Goal: Information Seeking & Learning: Learn about a topic

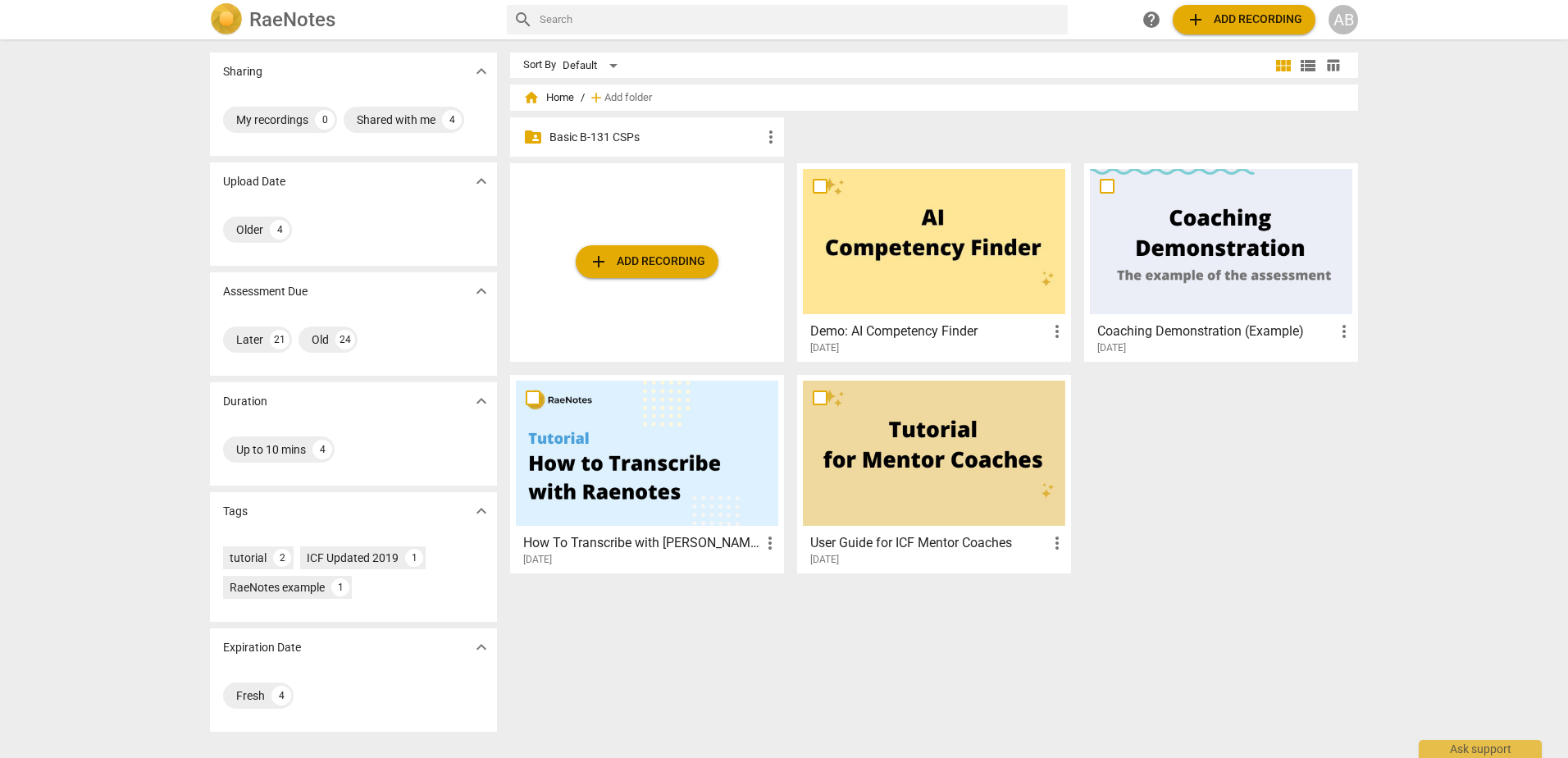
click at [595, 139] on p "Basic B-131 CSPs" at bounding box center [656, 137] width 212 height 17
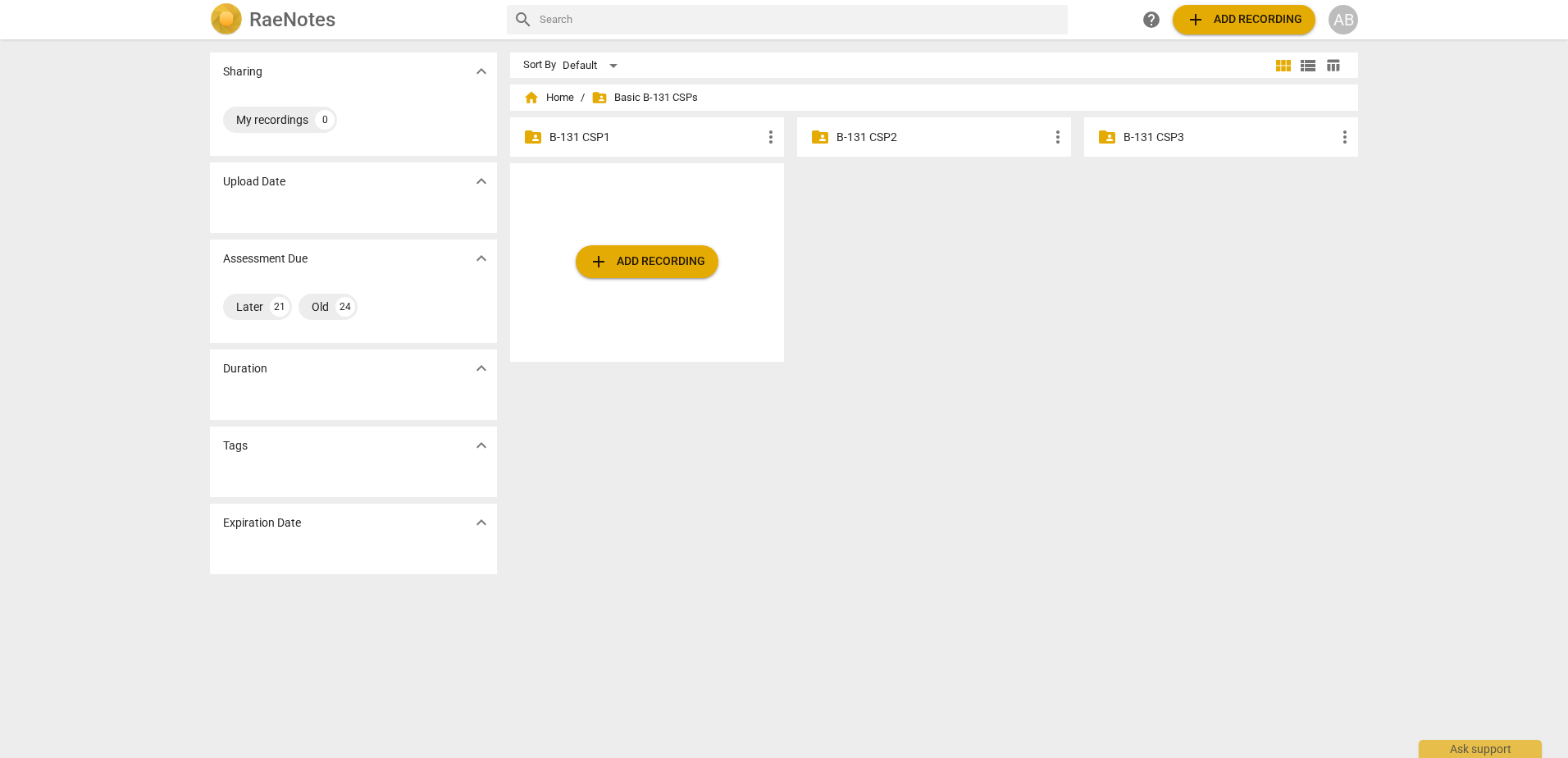
click at [599, 141] on p "B-131 CSP1" at bounding box center [656, 137] width 212 height 17
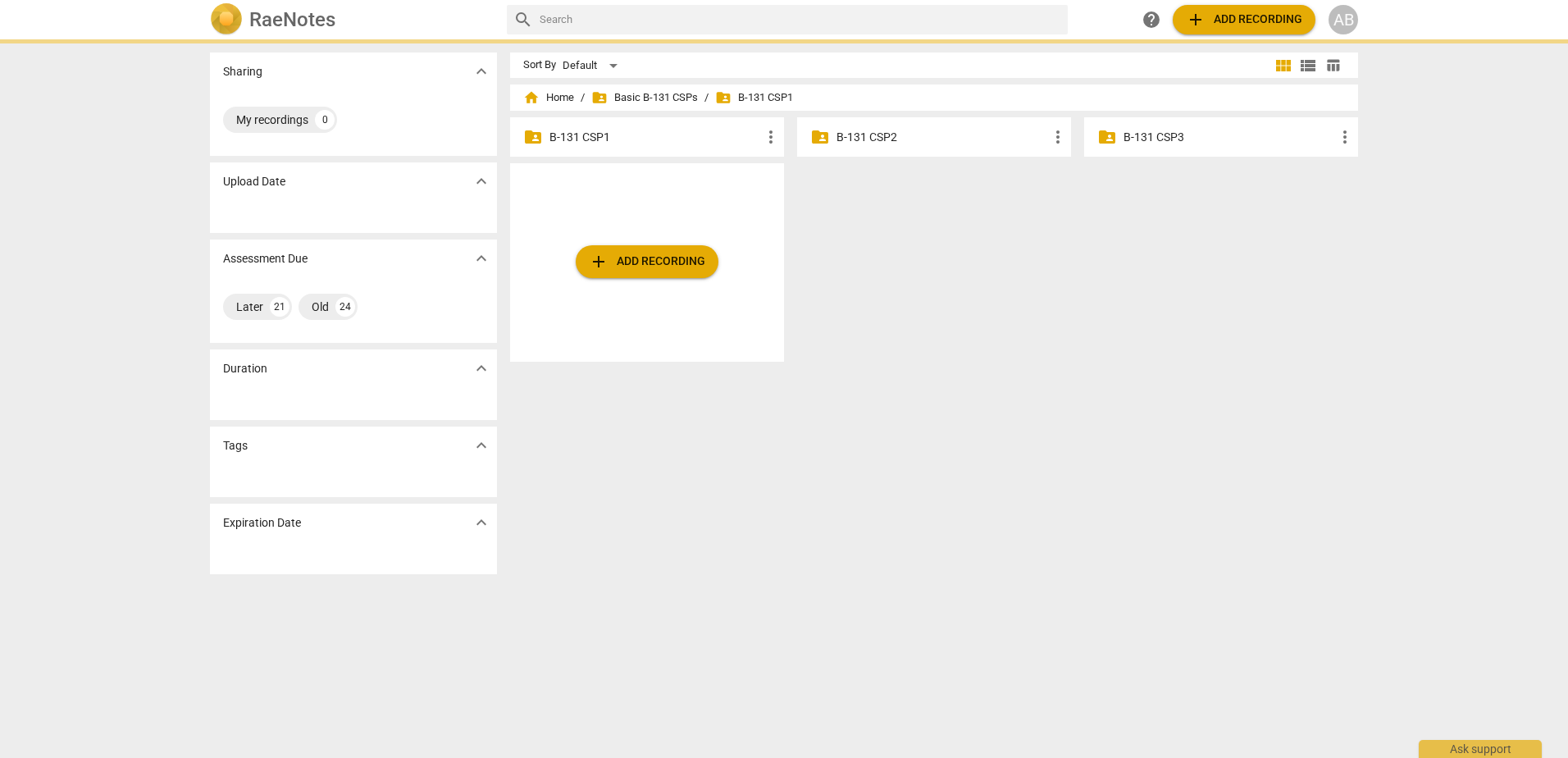
click at [584, 130] on p "B-131 CSP1" at bounding box center [656, 137] width 212 height 17
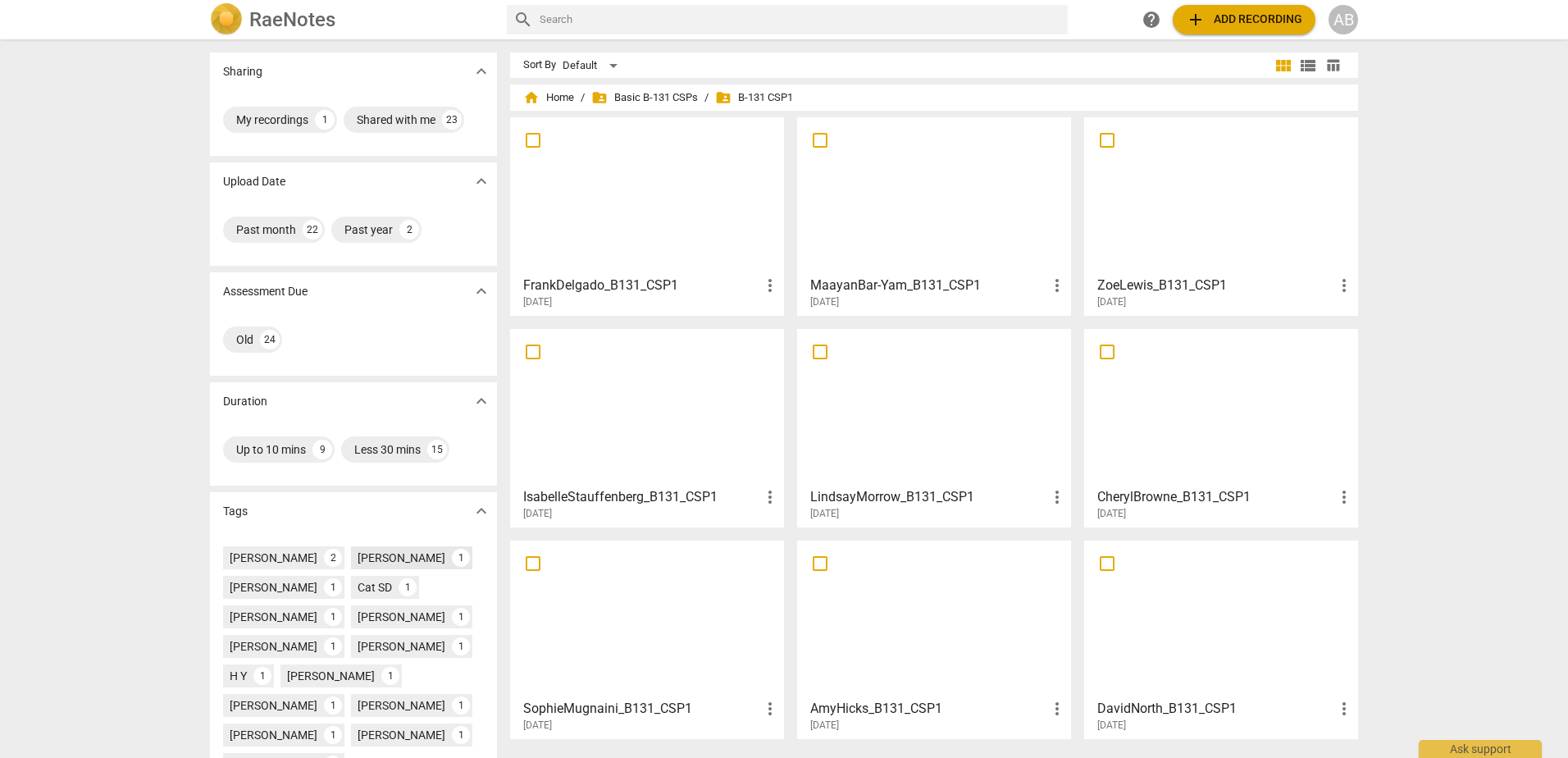
click at [358, 559] on div "[PERSON_NAME]" at bounding box center [402, 558] width 88 height 16
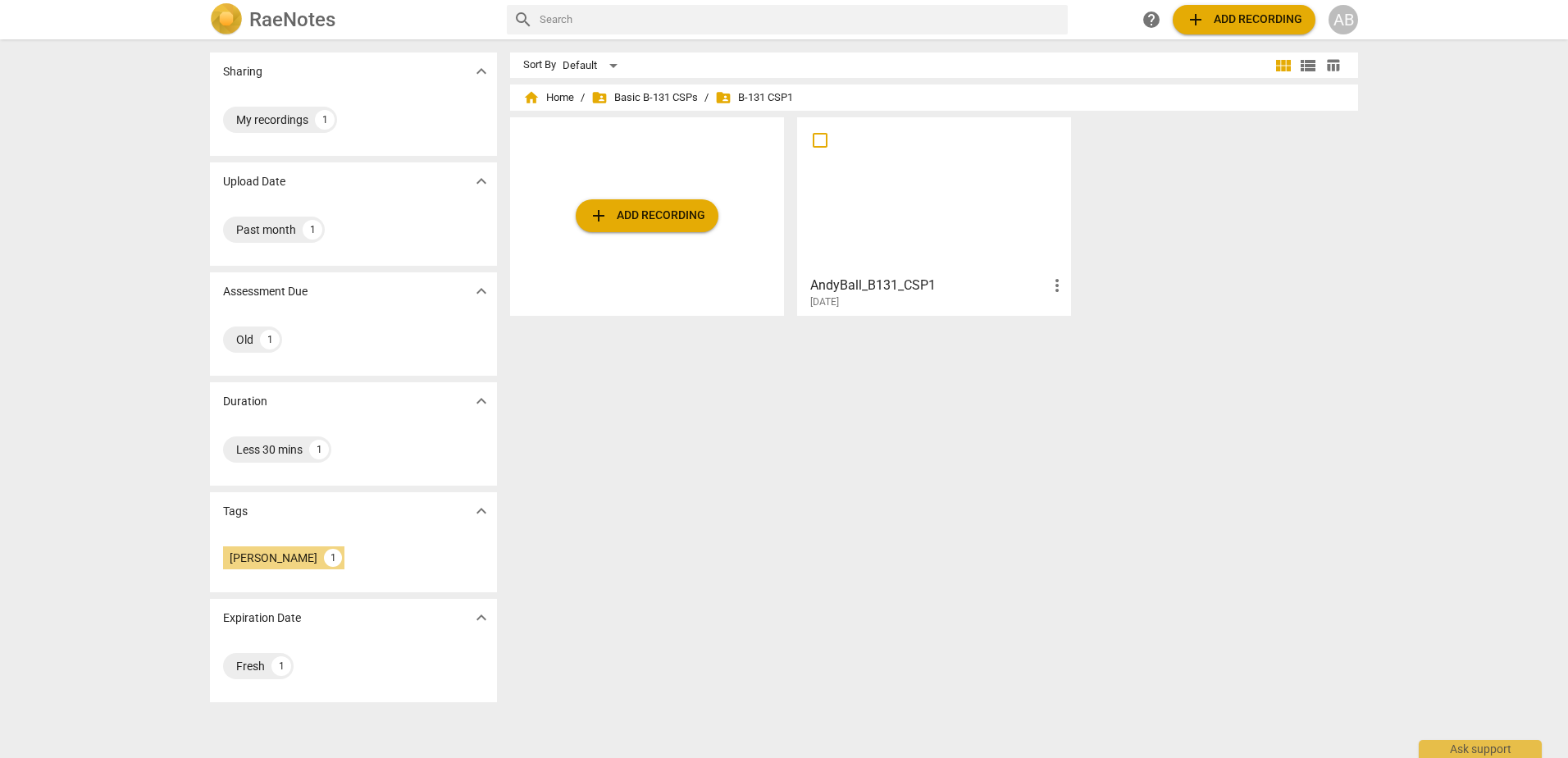
click at [877, 208] on div at bounding box center [934, 195] width 262 height 145
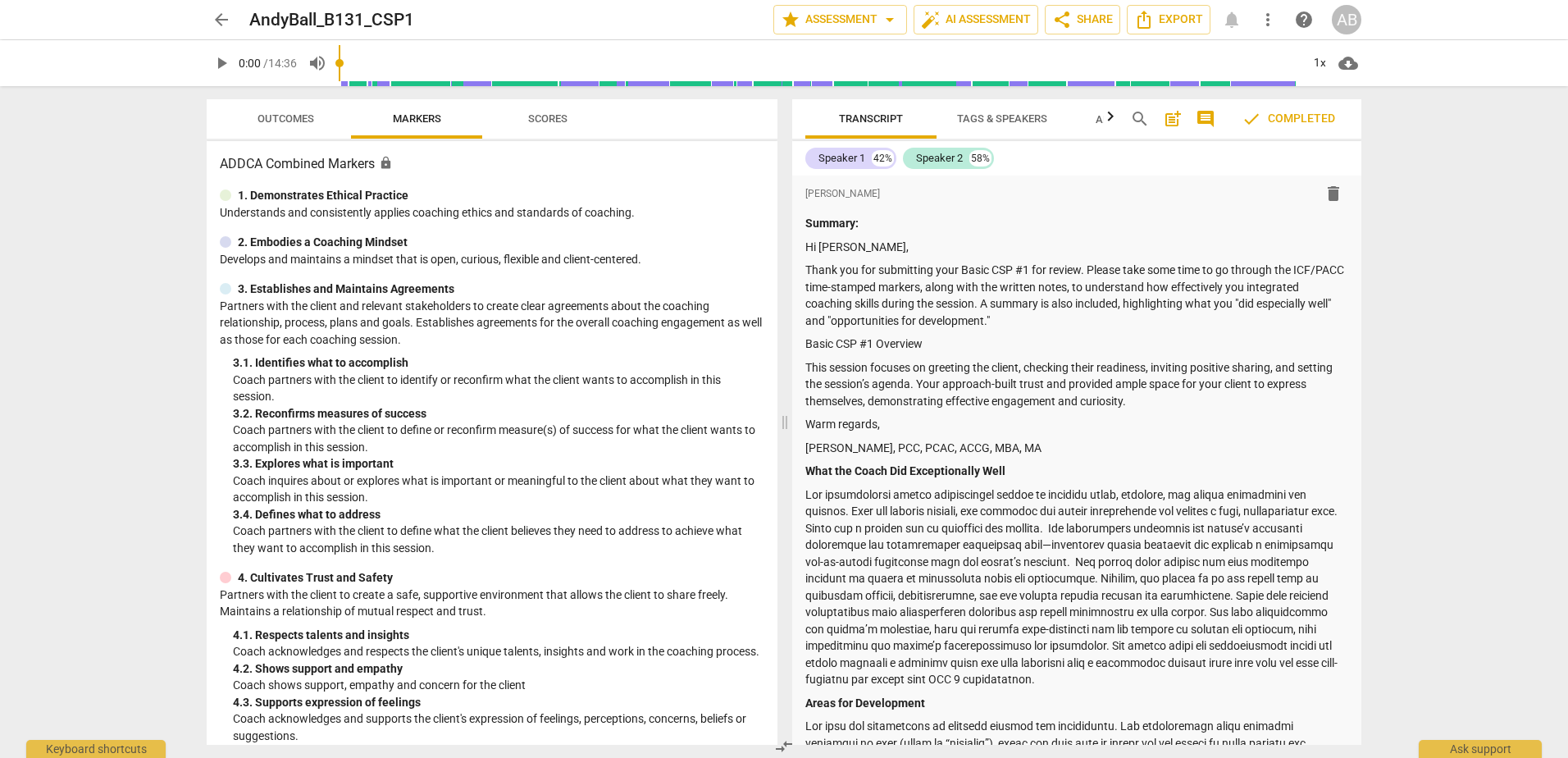
click at [552, 120] on span "Scores" at bounding box center [547, 118] width 39 height 12
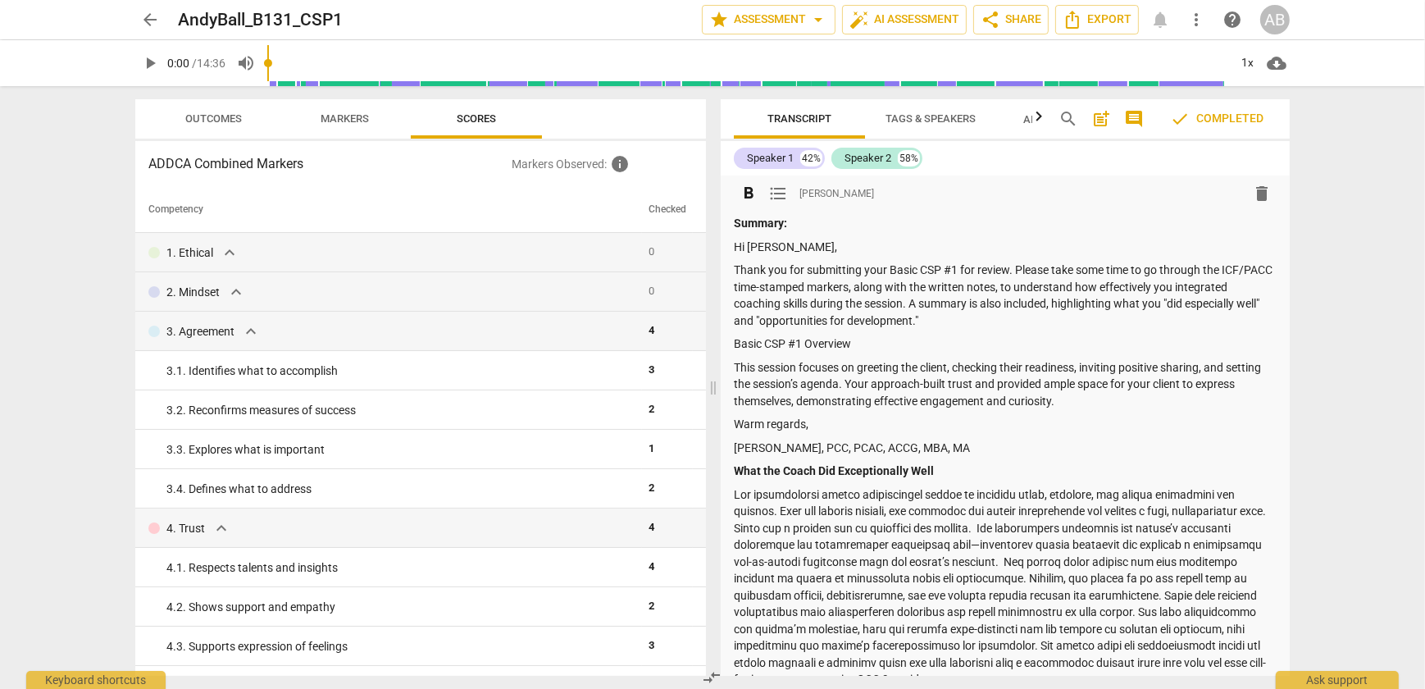
click at [1205, 541] on p at bounding box center [1005, 587] width 543 height 202
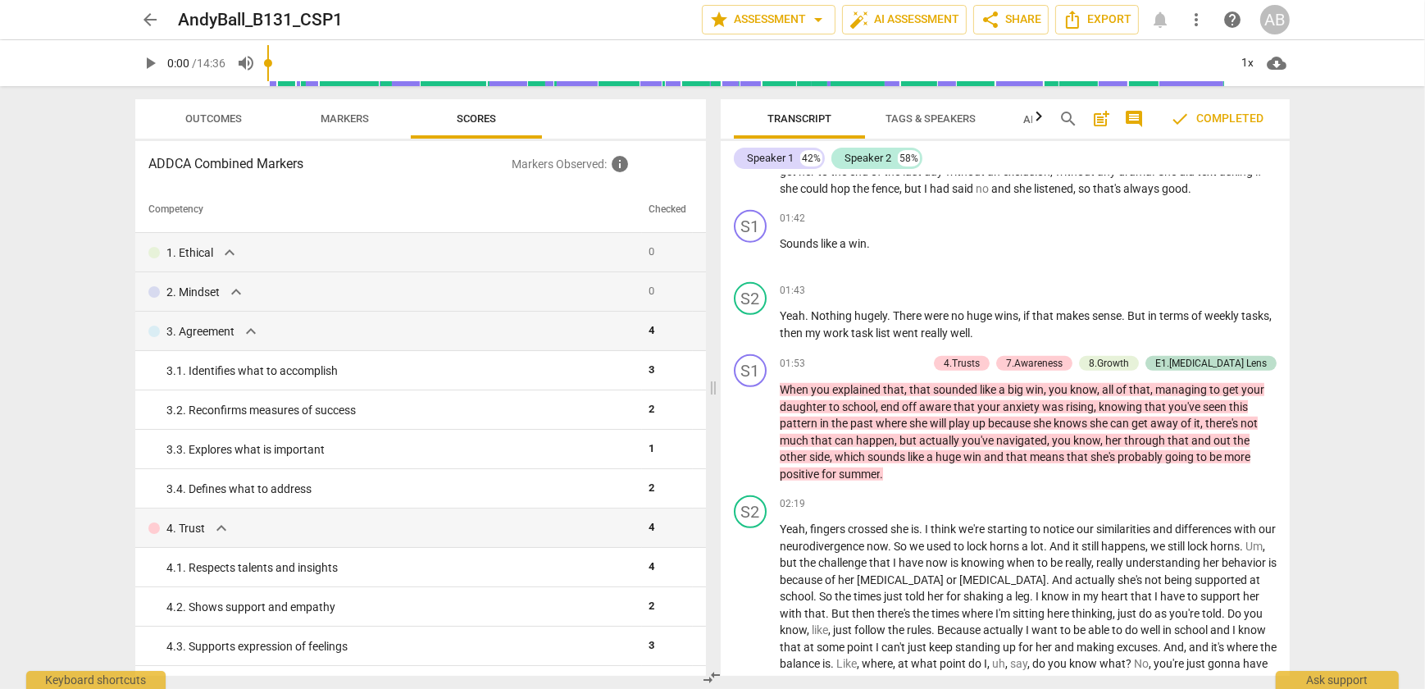
scroll to position [1789, 0]
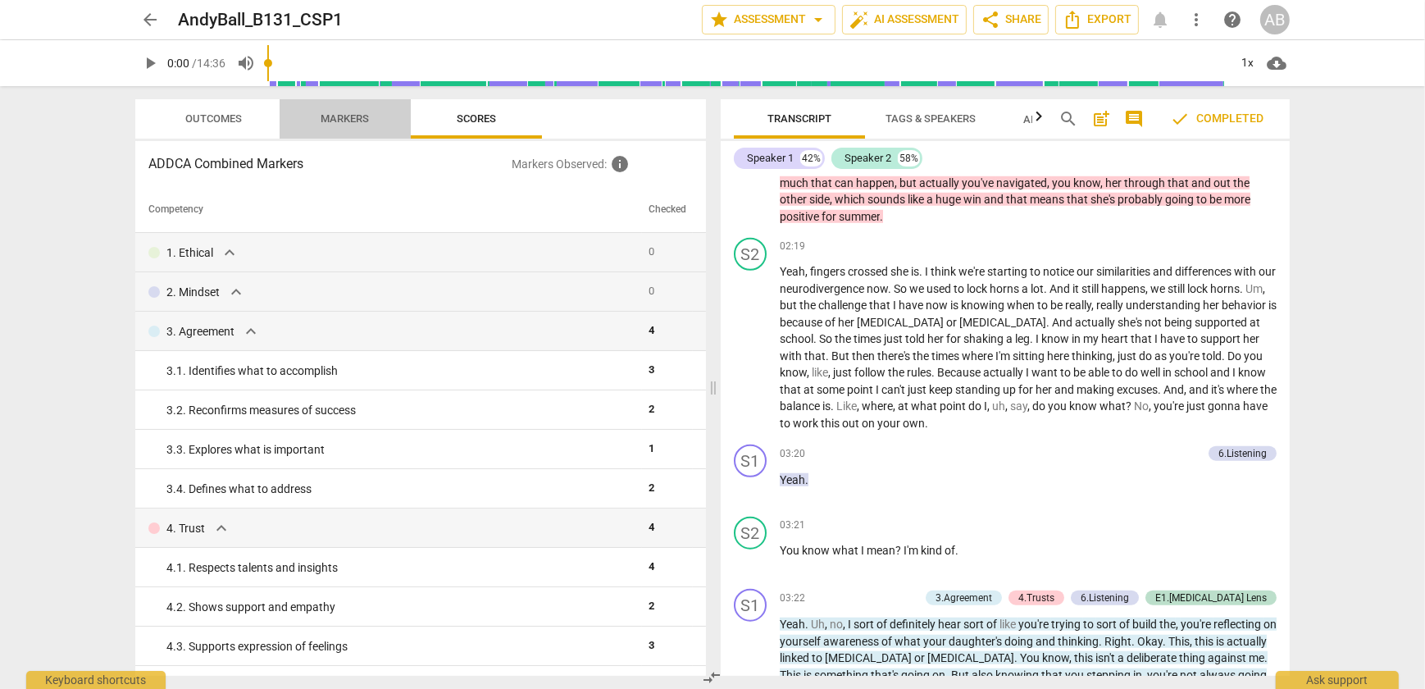
click at [361, 121] on span "Markers" at bounding box center [346, 118] width 48 height 12
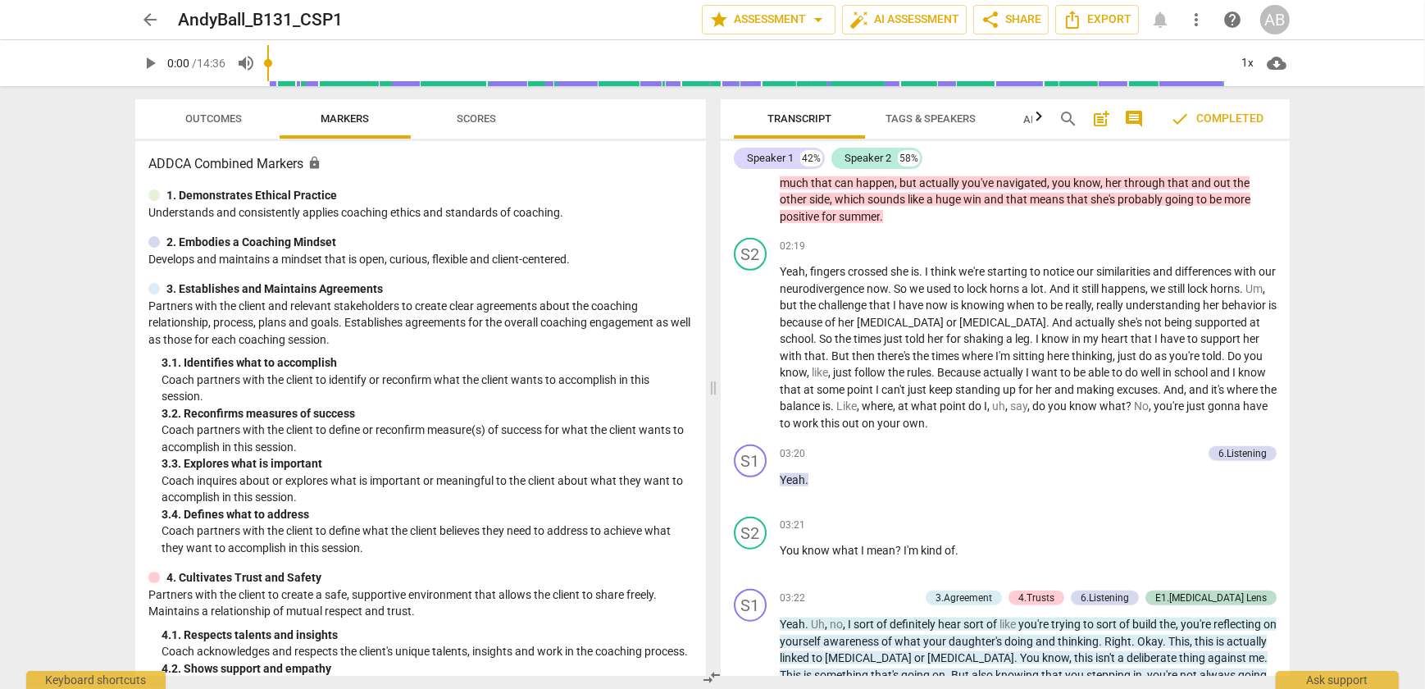
click at [211, 116] on span "Outcomes" at bounding box center [214, 118] width 57 height 12
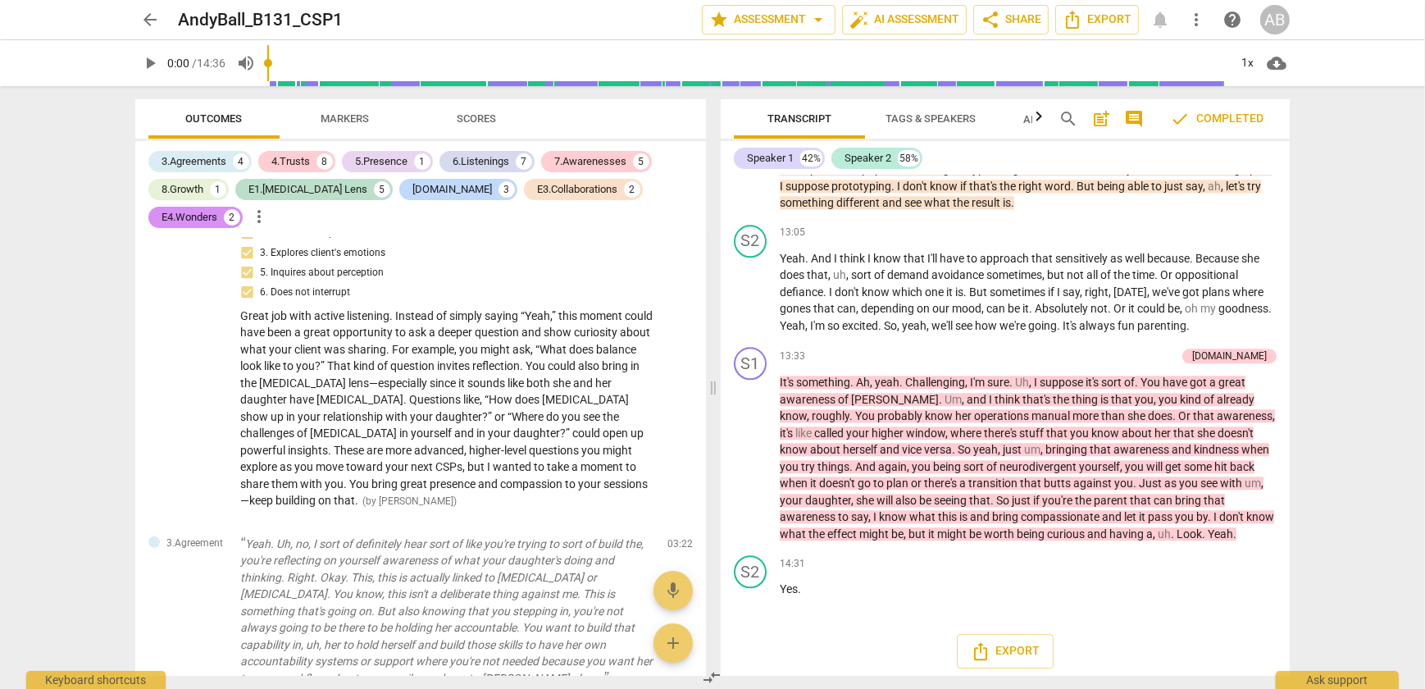
scroll to position [2013, 0]
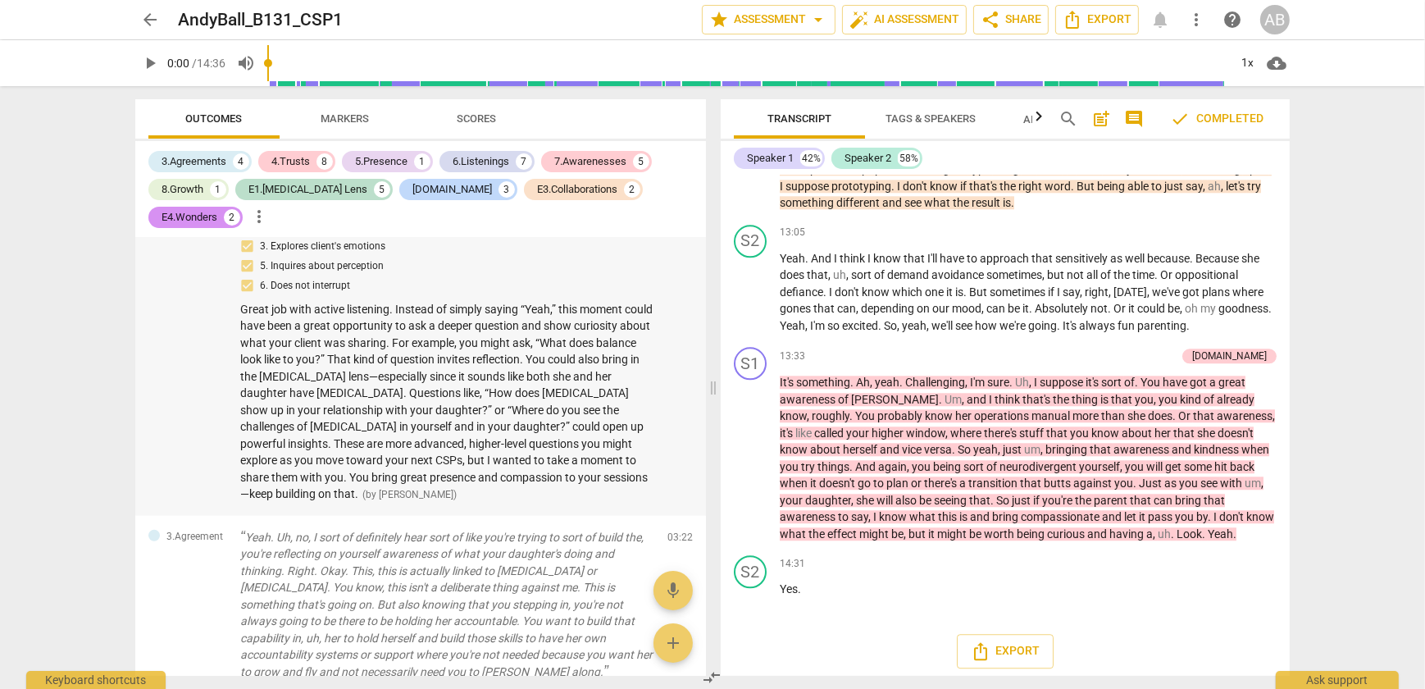
click at [486, 404] on div "1. Customizes questions 3. Explores client's emotions 5. Inquires about percept…" at bounding box center [447, 359] width 414 height 285
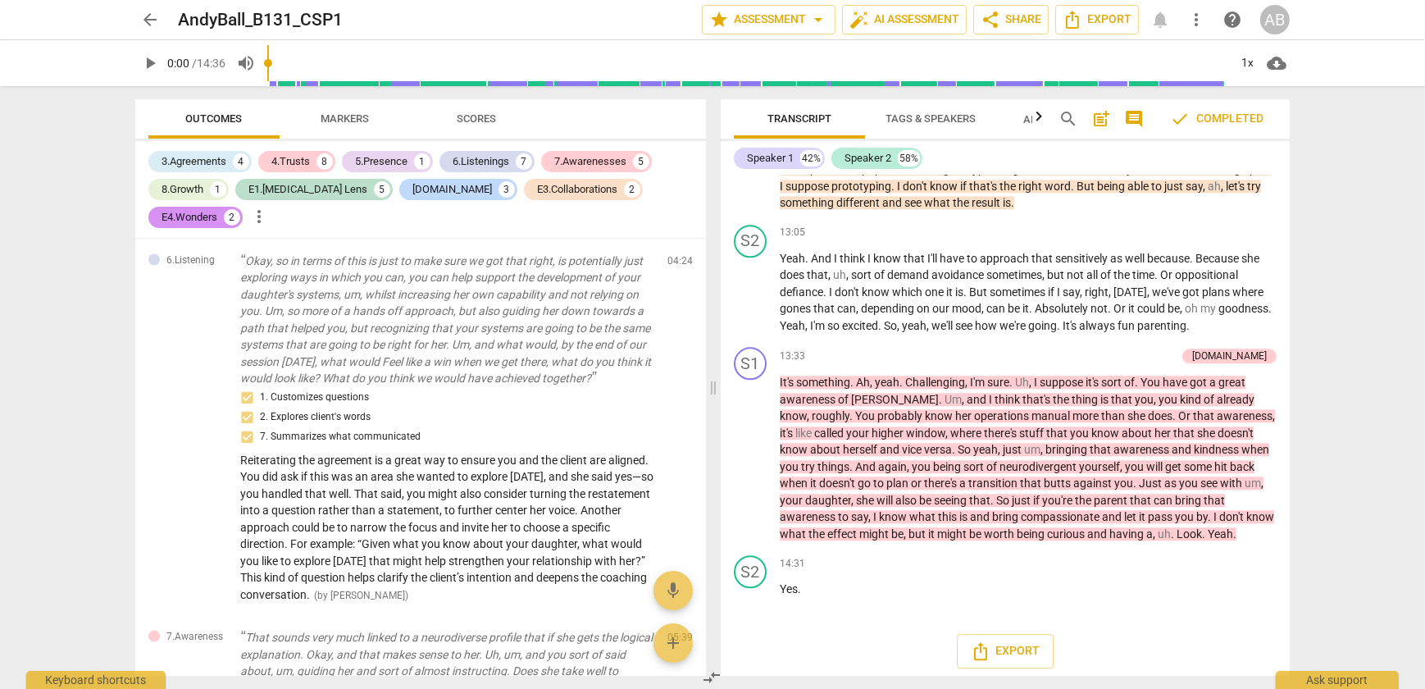
scroll to position [4324, 0]
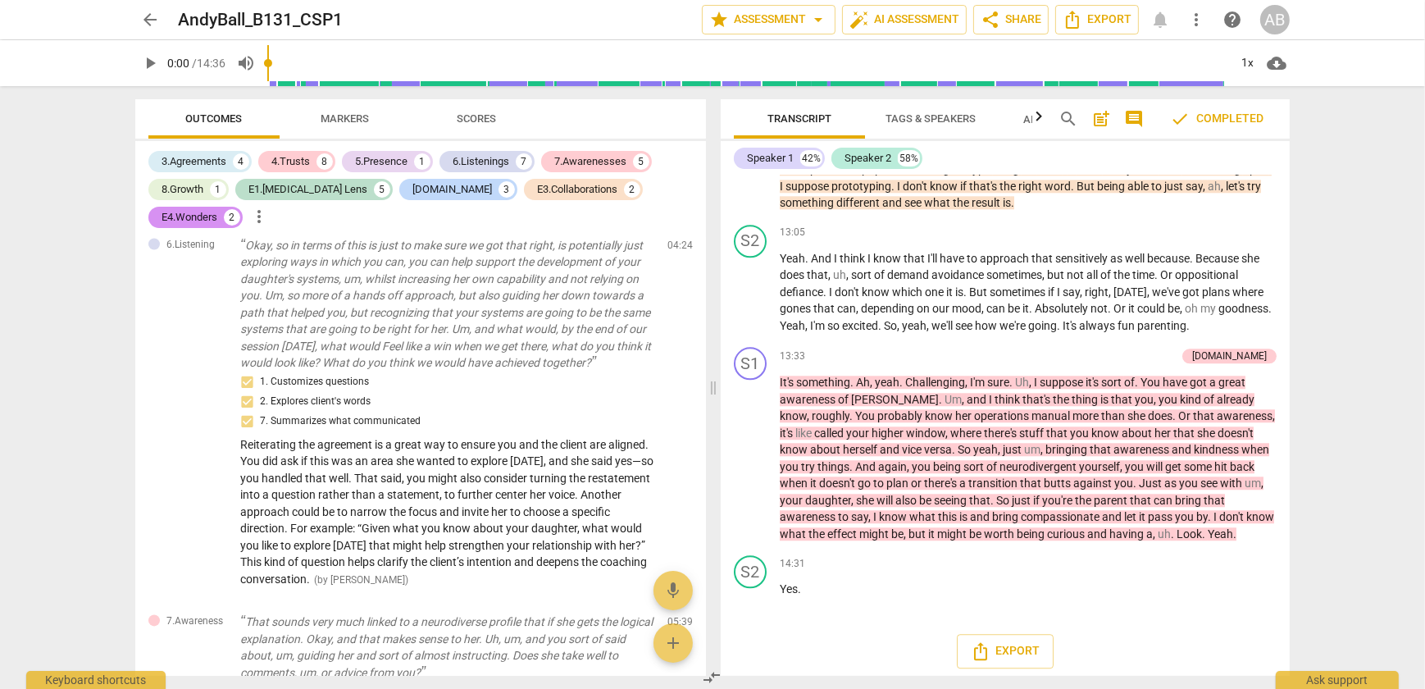
click at [155, 25] on span "arrow_back" at bounding box center [150, 20] width 20 height 20
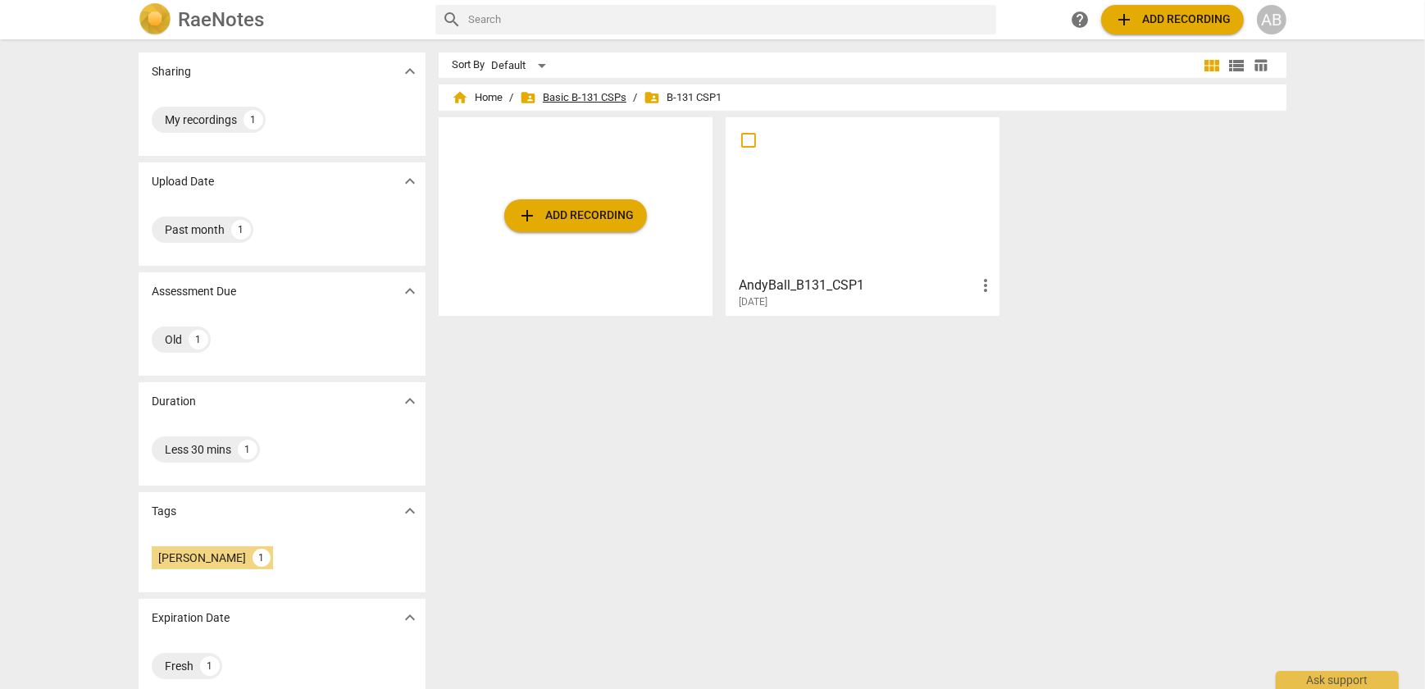
click at [576, 97] on span "folder_shared Basic B-131 CSPs" at bounding box center [573, 97] width 107 height 16
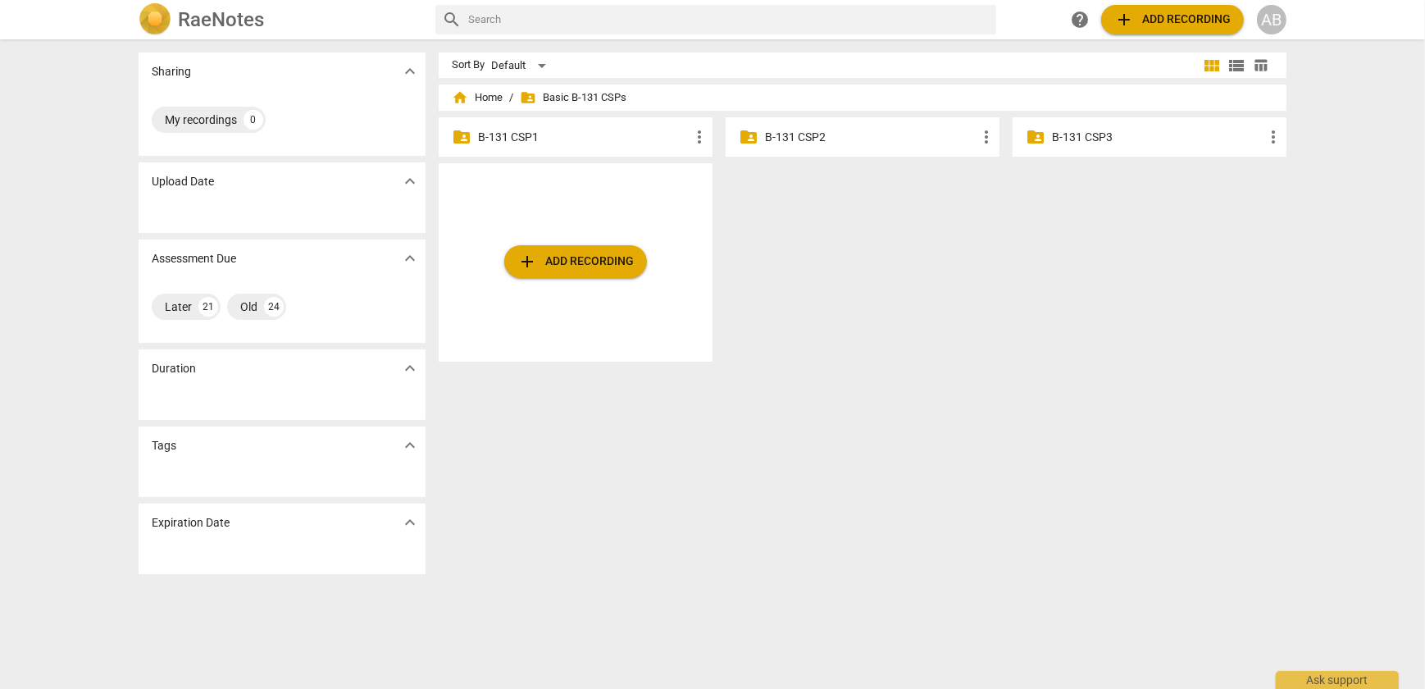
click at [793, 130] on p "B-131 CSP2" at bounding box center [871, 137] width 212 height 17
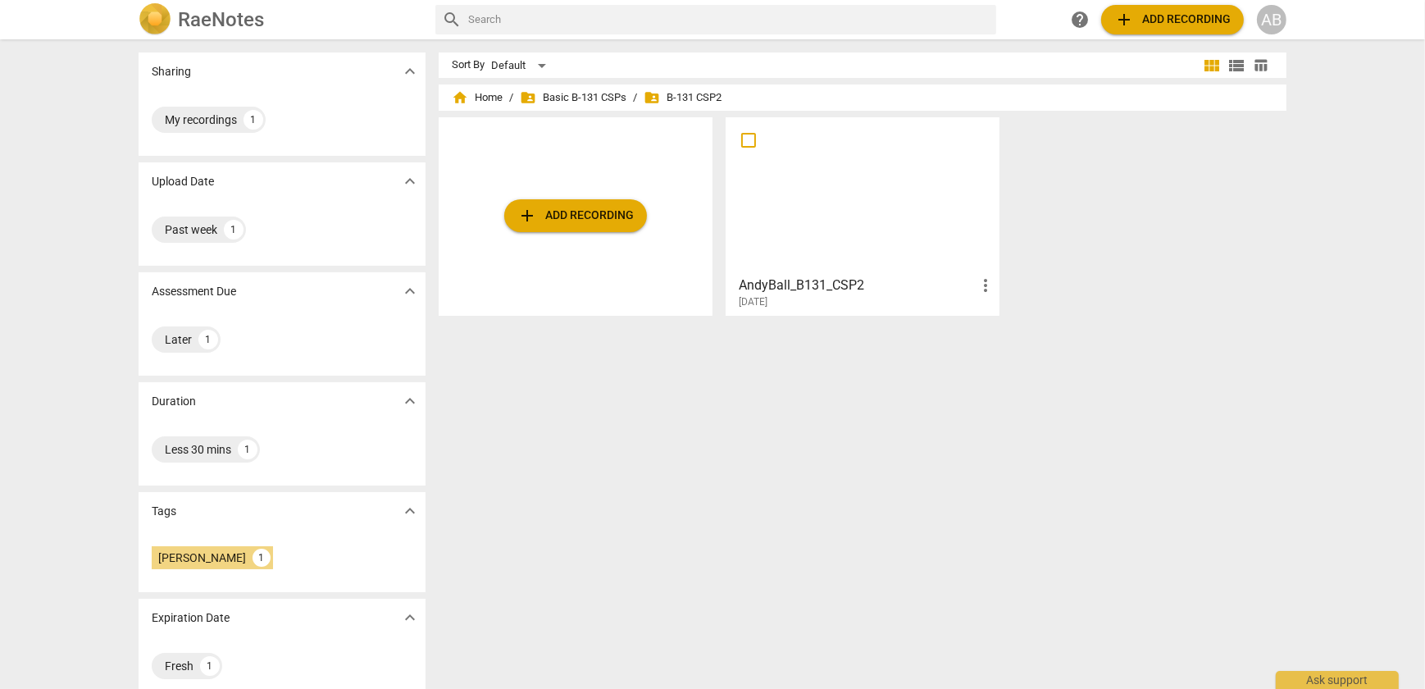
click at [807, 262] on div at bounding box center [863, 195] width 262 height 145
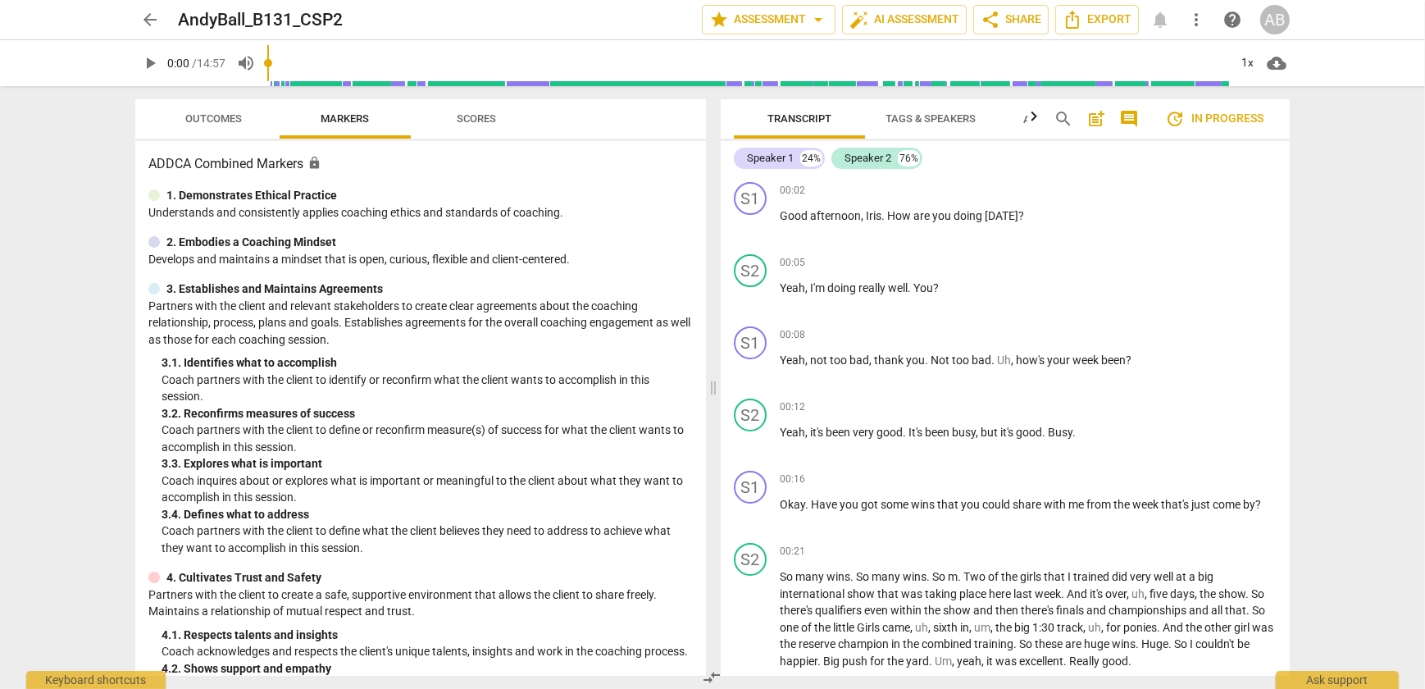
click at [469, 108] on span "Scores" at bounding box center [476, 119] width 79 height 22
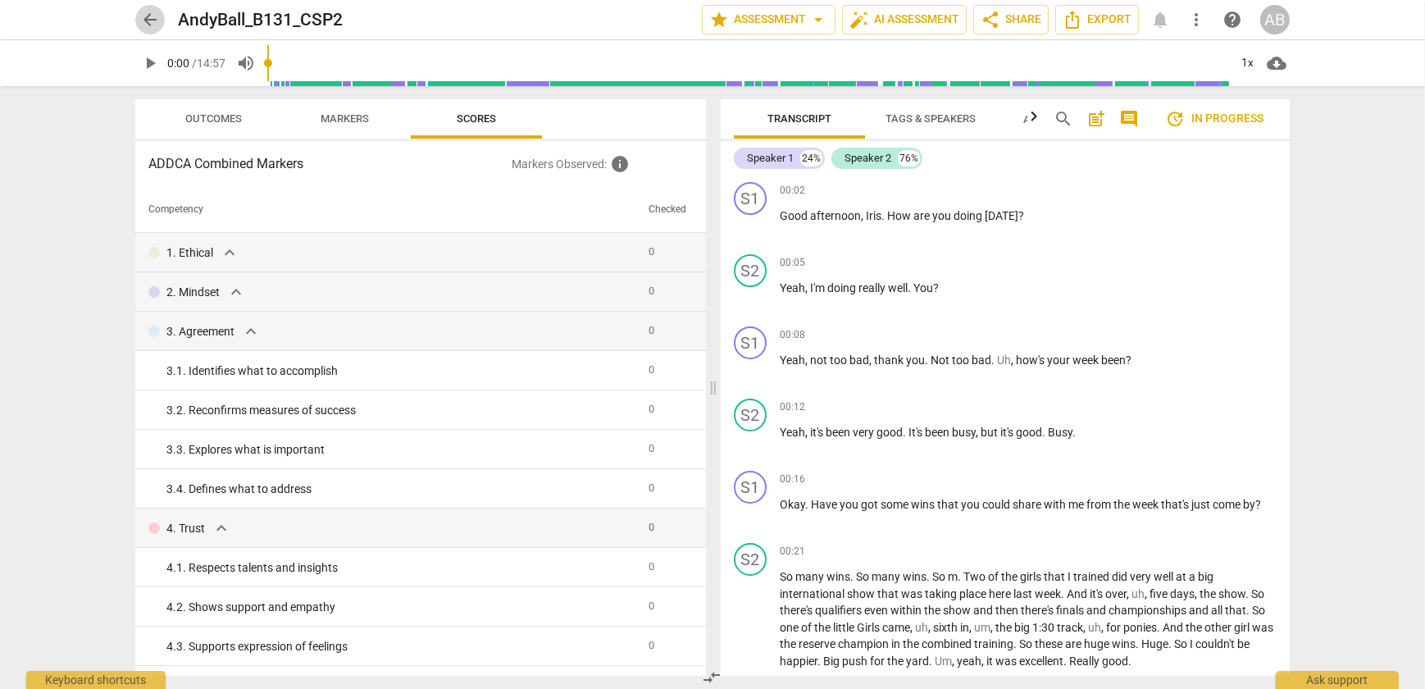
click at [153, 20] on span "arrow_back" at bounding box center [150, 20] width 20 height 20
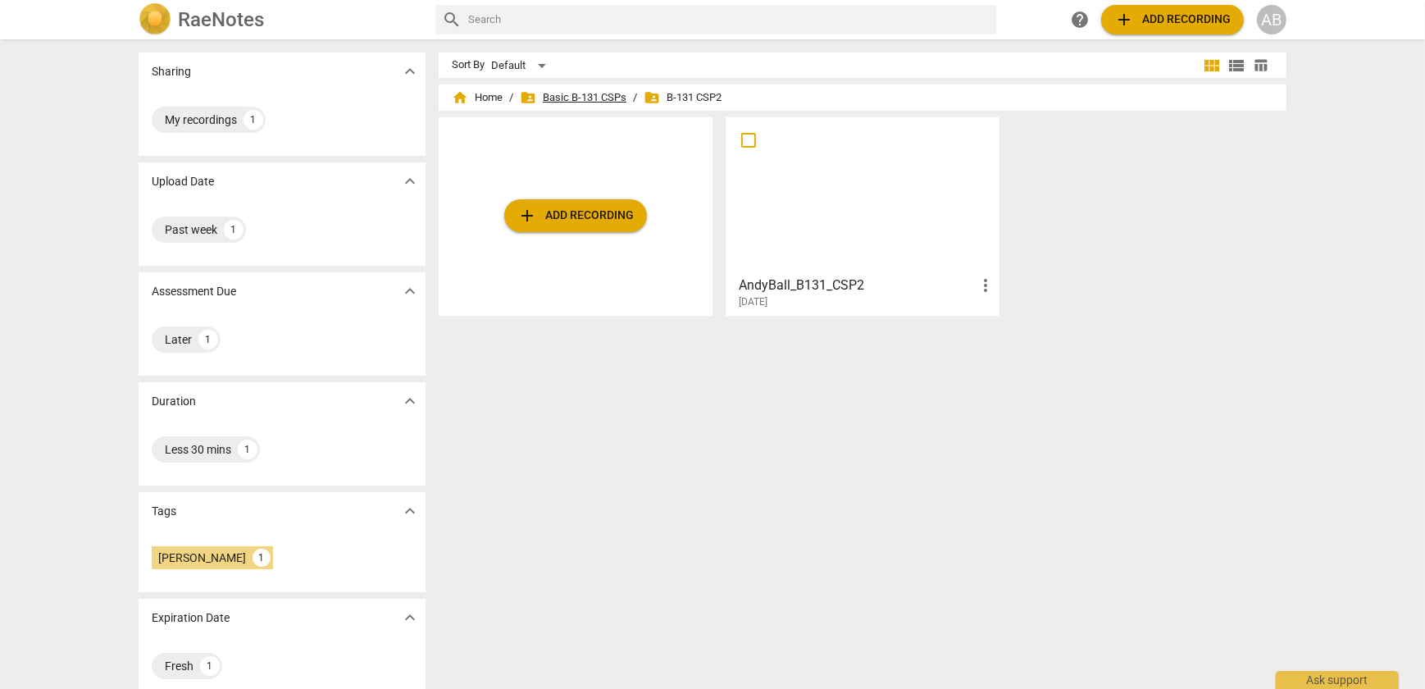
click at [558, 94] on span "folder_shared Basic B-131 CSPs" at bounding box center [573, 97] width 107 height 16
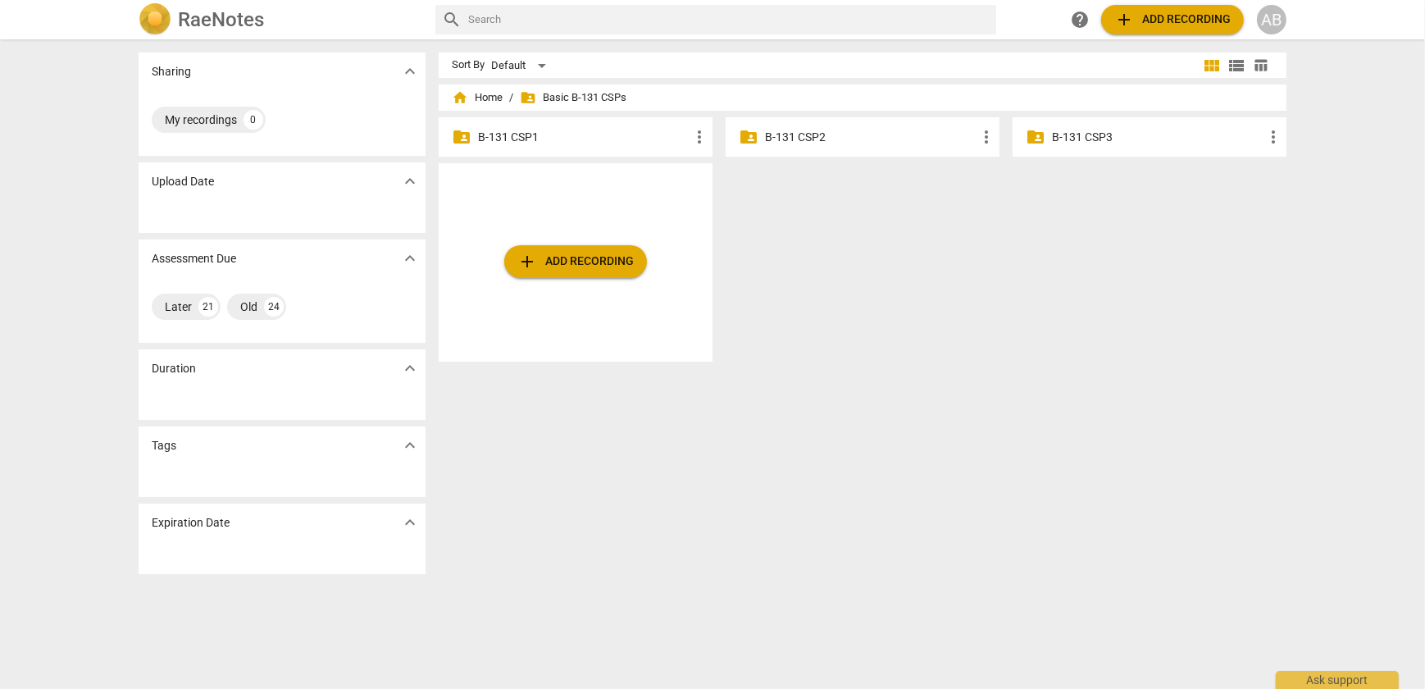
click at [502, 141] on p "B-131 CSP1" at bounding box center [584, 137] width 212 height 17
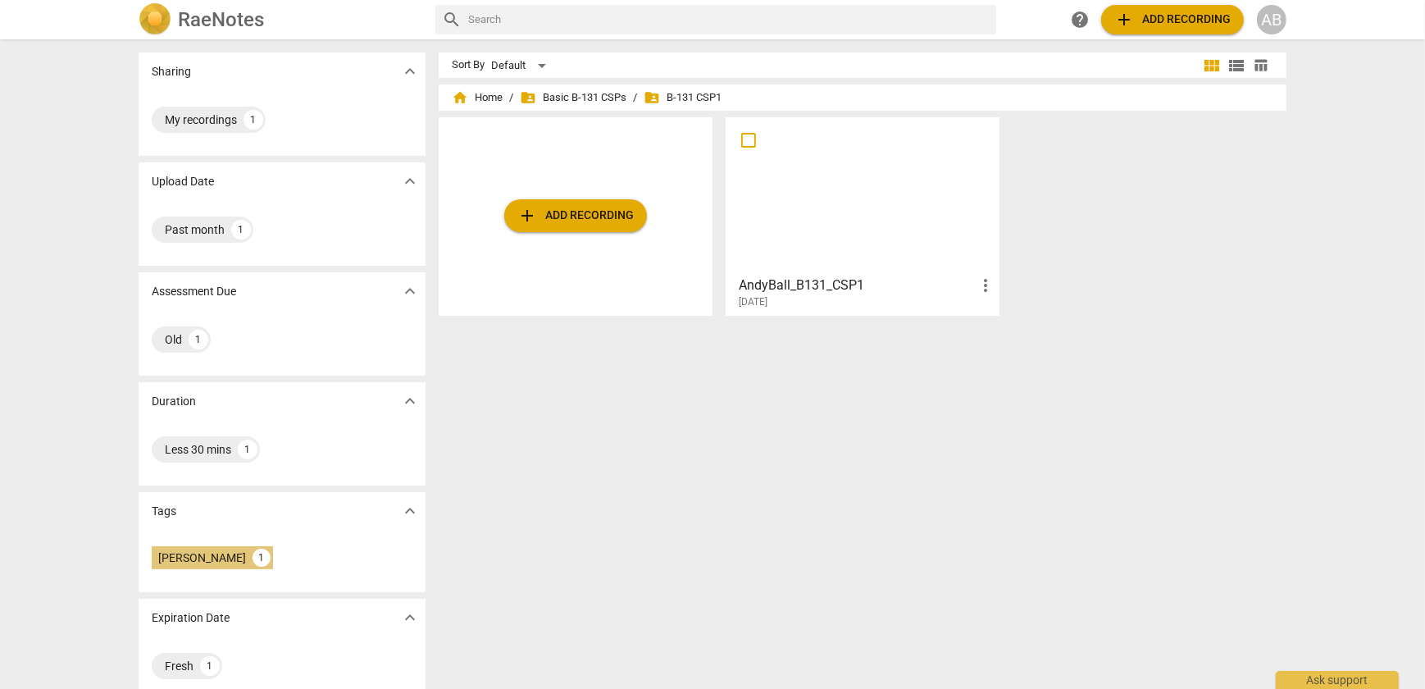
drag, startPoint x: 213, startPoint y: 550, endPoint x: 221, endPoint y: 548, distance: 8.6
click at [253, 550] on div "1" at bounding box center [262, 558] width 18 height 18
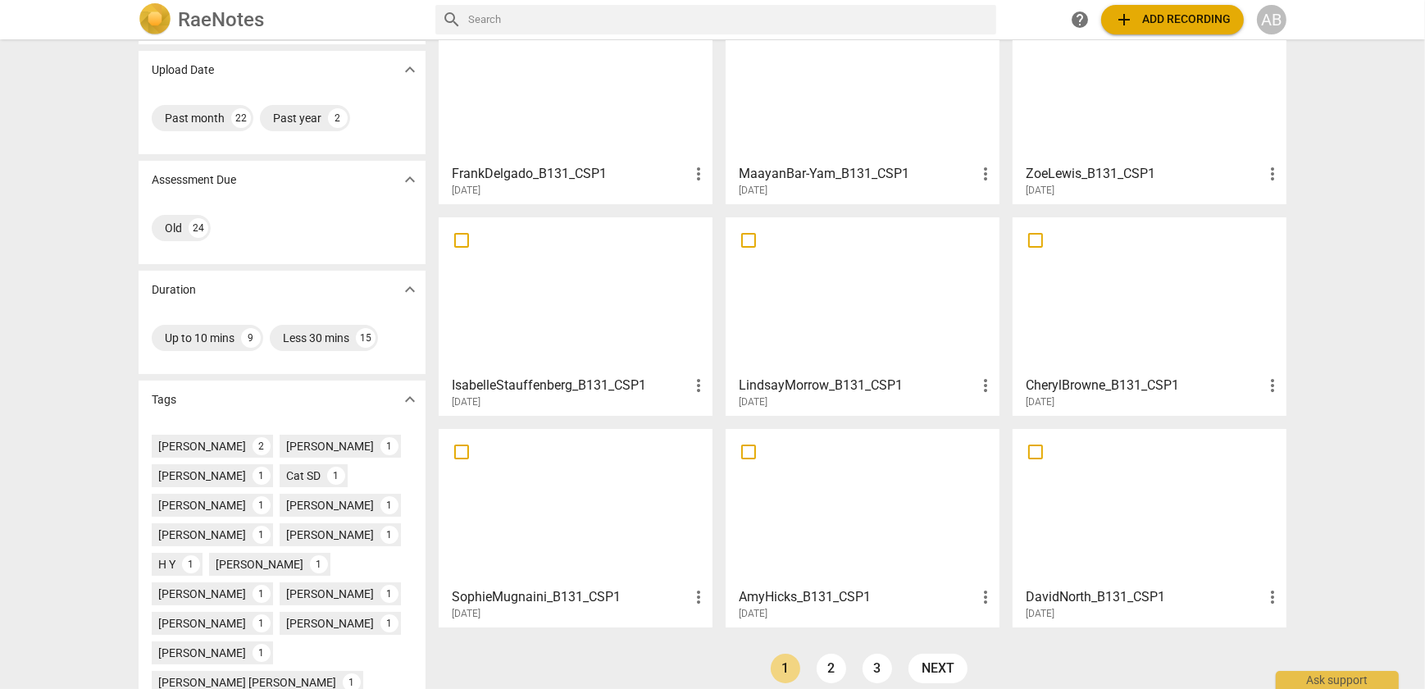
scroll to position [148, 0]
